Goal: Register for event/course

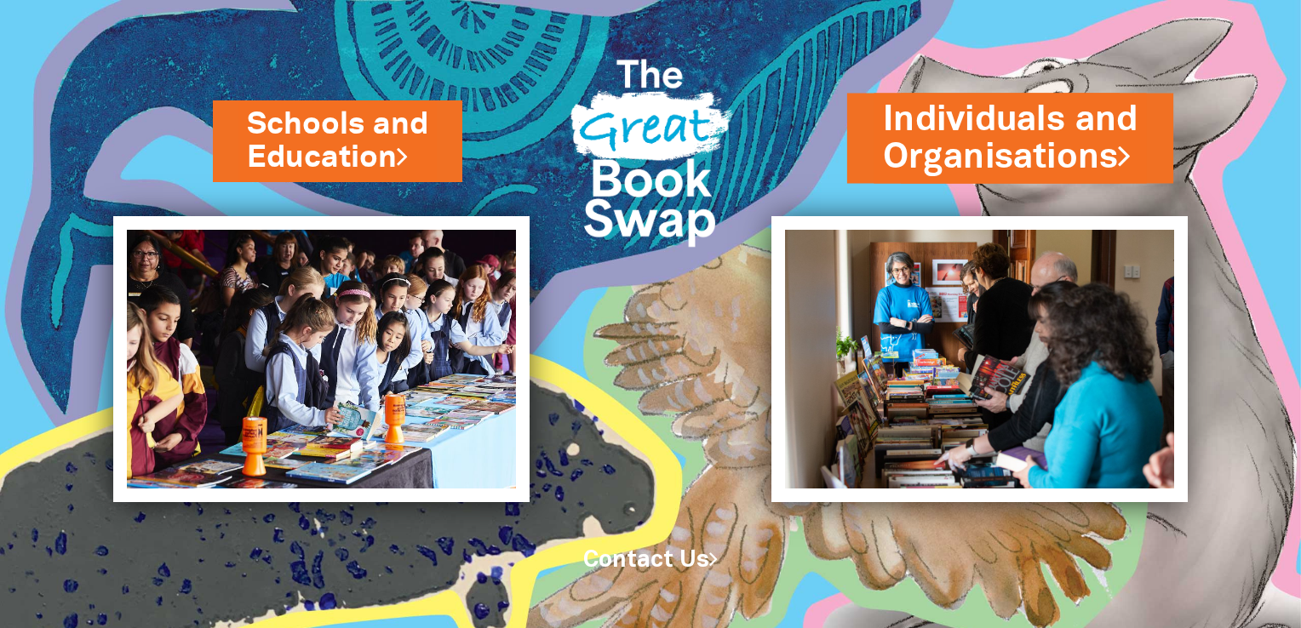
click at [978, 140] on link "Individuals and Organisations" at bounding box center [1010, 138] width 255 height 86
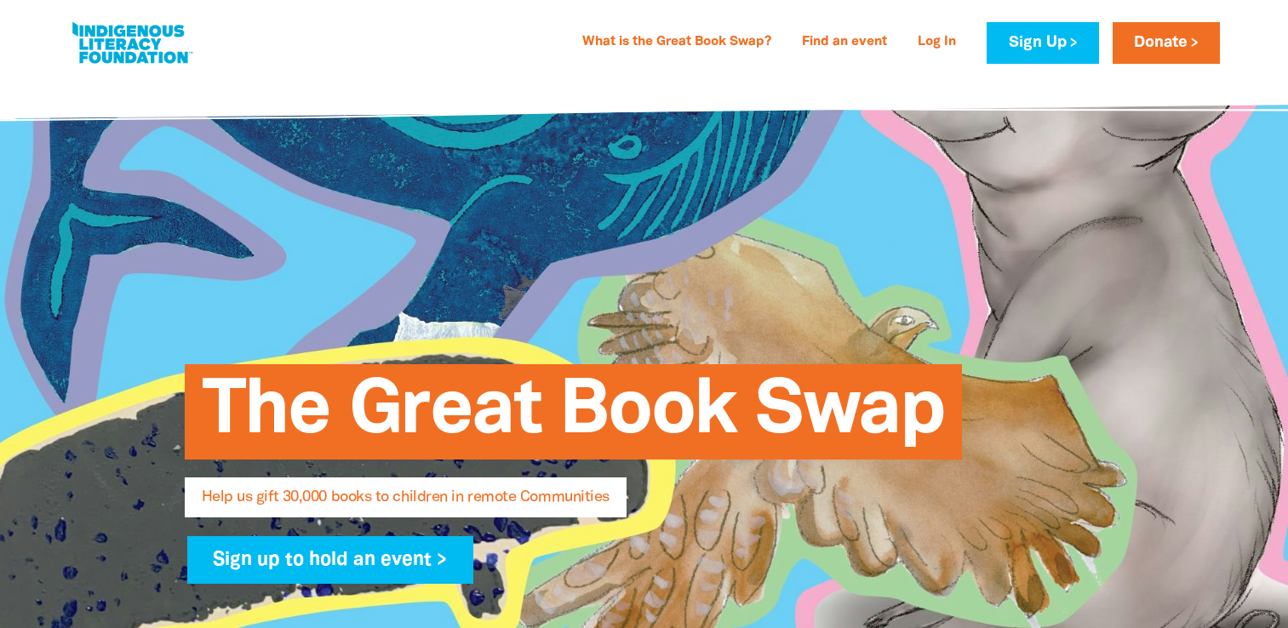
select select "AU"
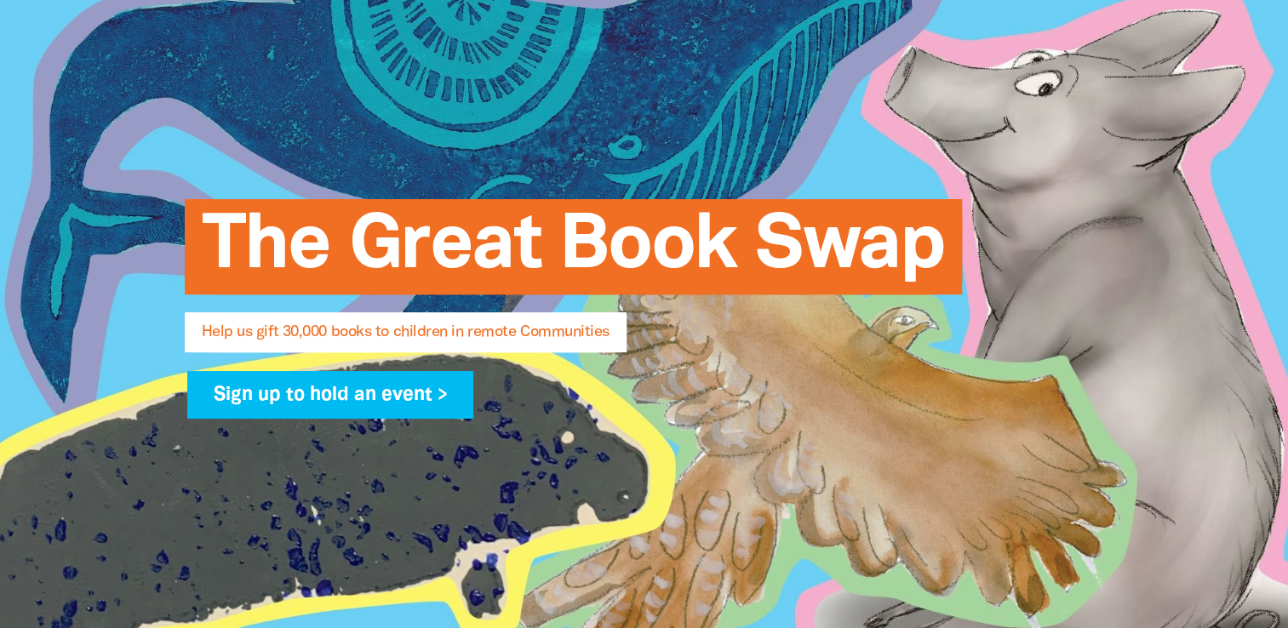
scroll to position [70, 0]
